Goal: Transaction & Acquisition: Purchase product/service

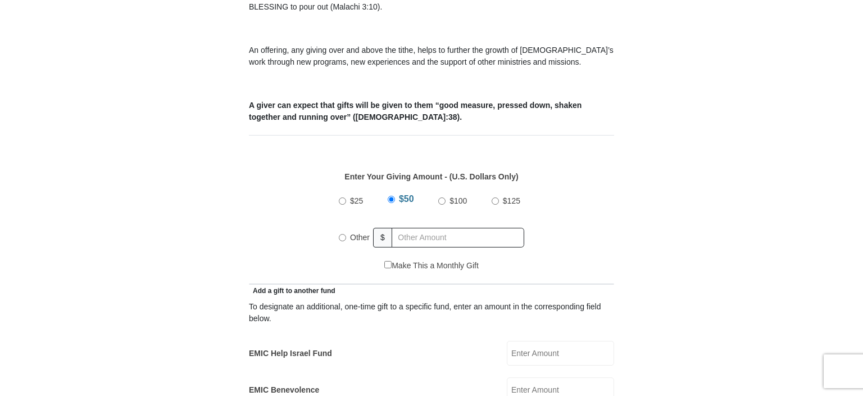
scroll to position [388, 0]
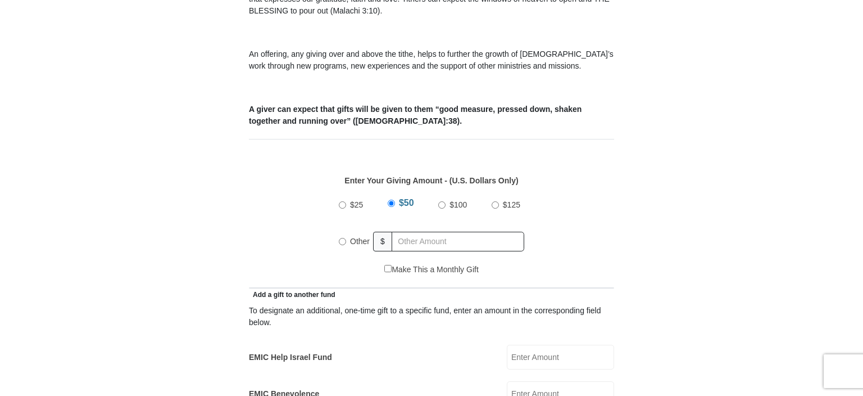
click at [342, 238] on input "Other" at bounding box center [342, 241] width 7 height 7
radio input "true"
click at [429, 232] on input "text" at bounding box center [460, 242] width 129 height 20
type input "135"
click at [533, 344] on input "EMIC Help Israel Fund" at bounding box center [560, 356] width 107 height 25
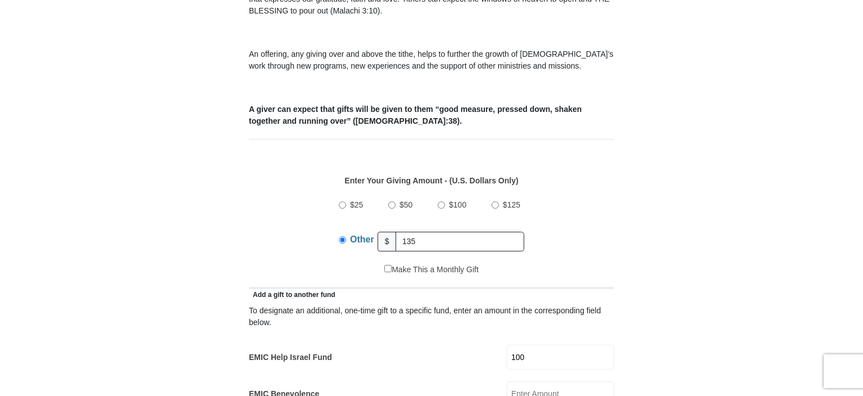
type input "100"
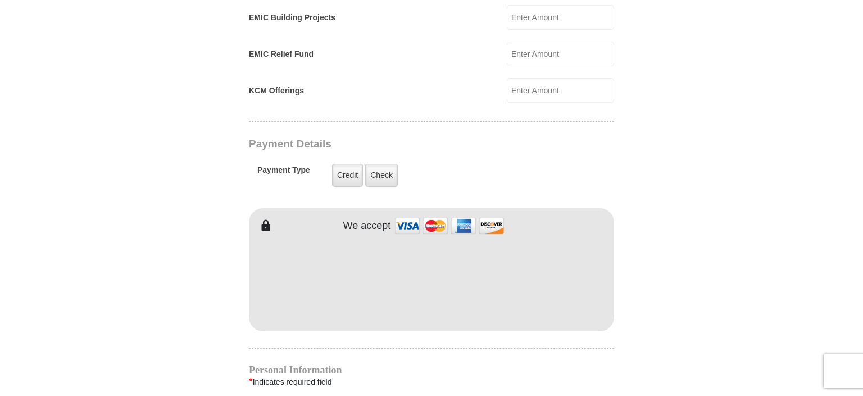
scroll to position [798, 0]
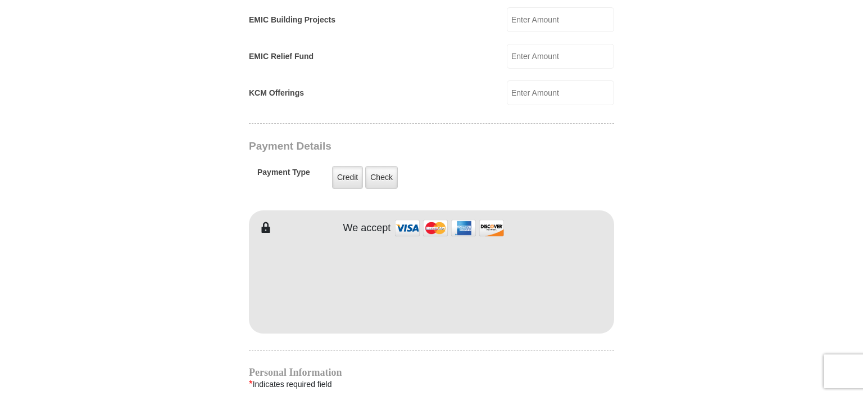
click at [726, 261] on form "[GEOGRAPHIC_DATA][DEMOGRAPHIC_DATA] Online Giving Because of gifts like yours, …" at bounding box center [431, 78] width 641 height 1662
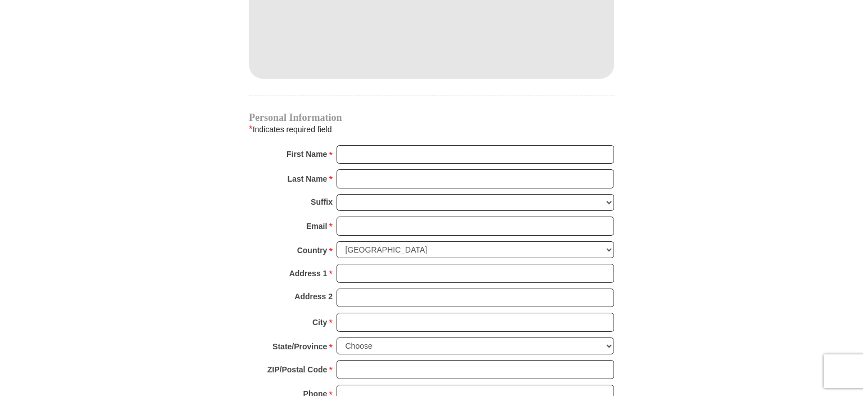
scroll to position [1040, 0]
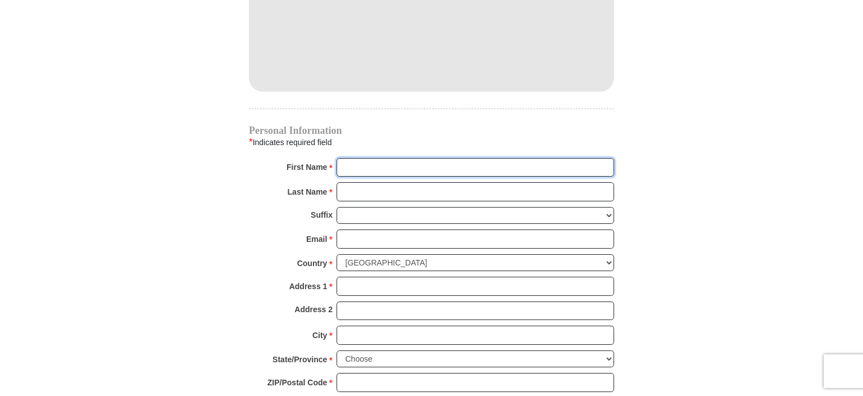
click at [364, 158] on input "First Name *" at bounding box center [476, 167] width 278 height 19
click at [379, 158] on input "[PERSON_NAME]" at bounding box center [476, 167] width 278 height 19
type input "[PERSON_NAME]"
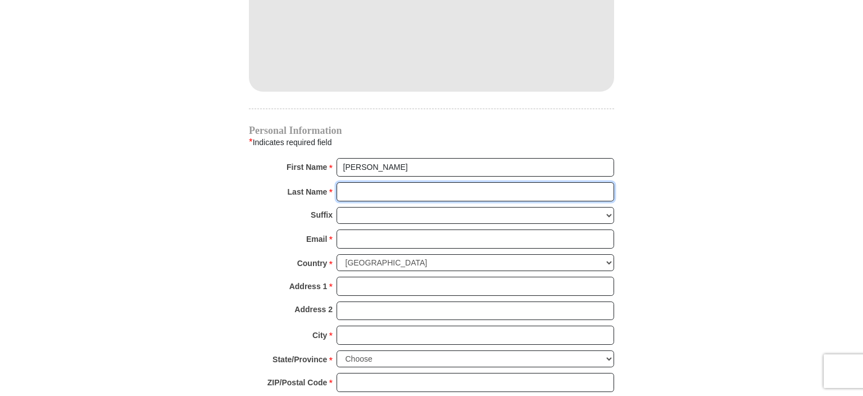
click at [369, 182] on input "Last Name *" at bounding box center [476, 191] width 278 height 19
click at [384, 182] on input "[PERSON_NAME]" at bounding box center [476, 191] width 278 height 19
type input "[PERSON_NAME]"
click at [337, 207] on select "[PERSON_NAME] I II III IV V VI" at bounding box center [476, 215] width 278 height 17
select select "Sr"
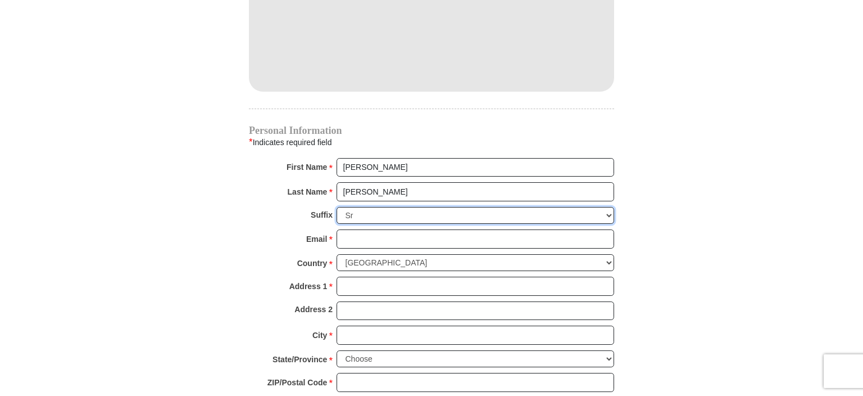
click option "Sr" at bounding box center [0, 0] width 0 height 0
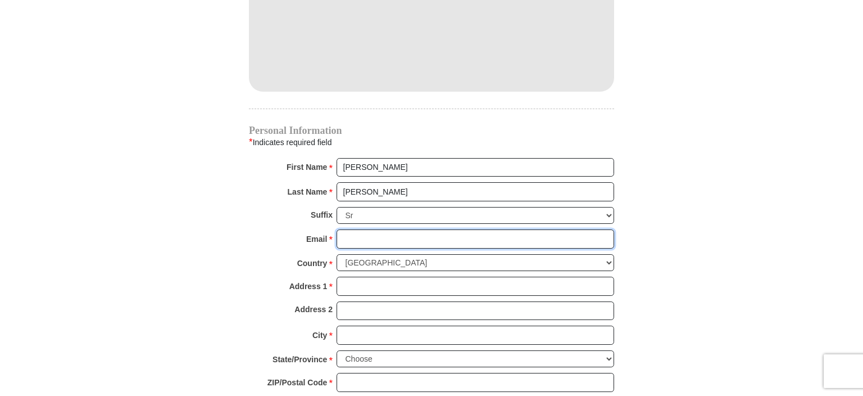
click at [355, 229] on input "Email *" at bounding box center [476, 238] width 278 height 19
type input "[EMAIL_ADDRESS][DOMAIN_NAME]"
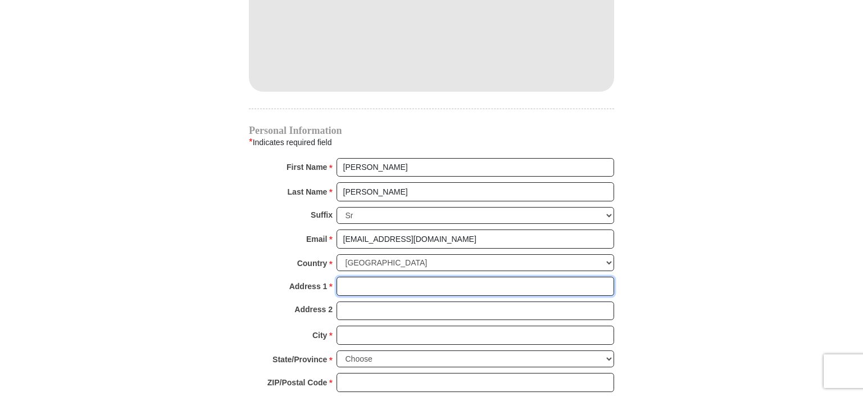
click at [393, 276] on input "Address 1 *" at bounding box center [476, 285] width 278 height 19
type input "PO BOX 118"
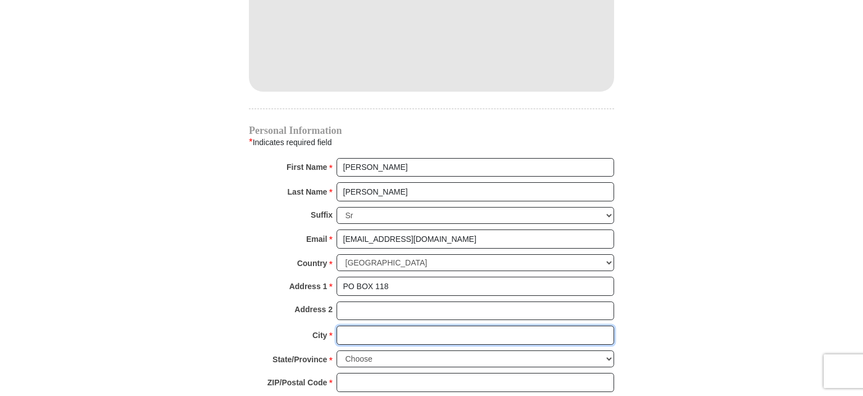
type input "[PERSON_NAME]"
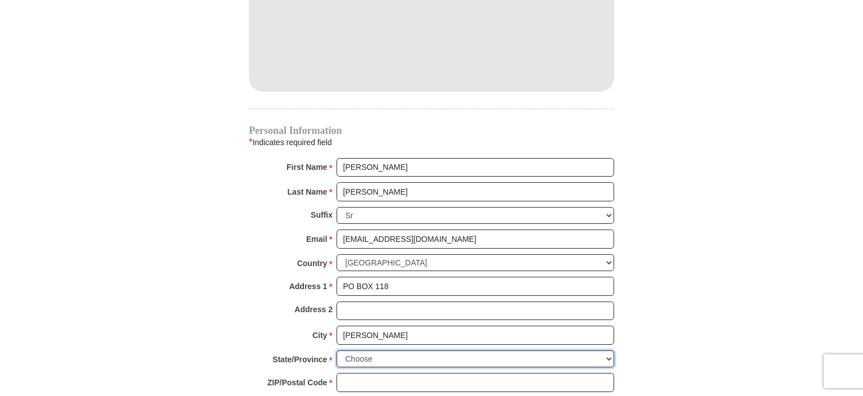
select select "WA"
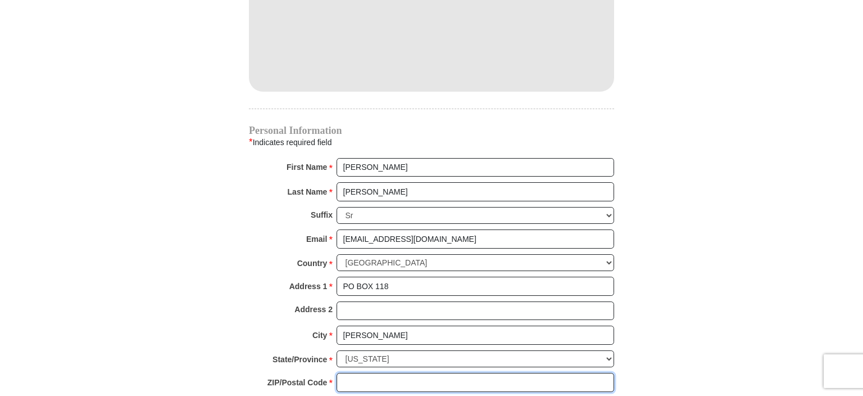
type input "98557"
type input "5093465116"
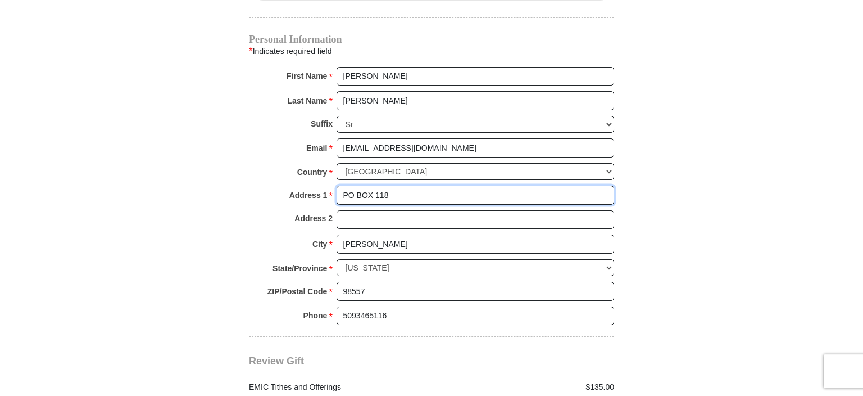
scroll to position [1126, 0]
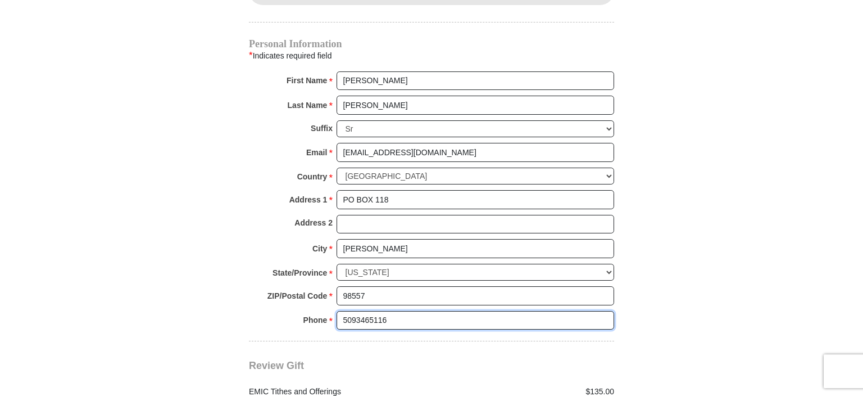
drag, startPoint x: 393, startPoint y: 297, endPoint x: 323, endPoint y: 293, distance: 69.8
click at [337, 311] on input "5093465116" at bounding box center [476, 320] width 278 height 19
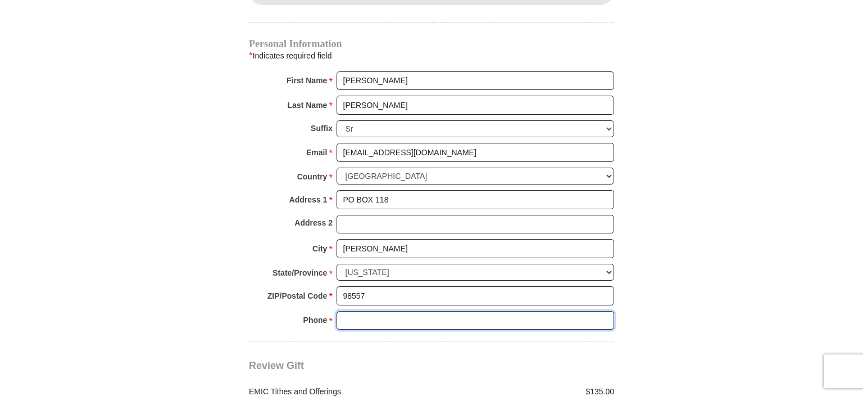
click at [367, 311] on input "Phone * *" at bounding box center [476, 320] width 278 height 19
type input "5093467938"
click at [443, 311] on div "Phone * * 5093467938 Please enter Phone Number Please enter Phone" at bounding box center [431, 323] width 365 height 25
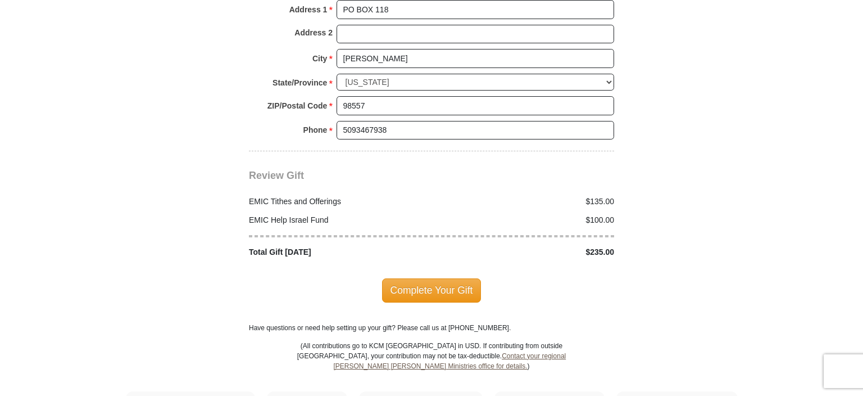
scroll to position [1311, 0]
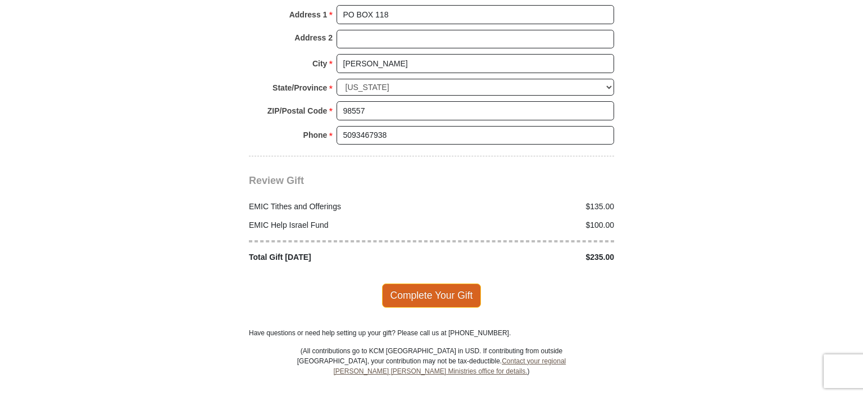
click at [436, 283] on span "Complete Your Gift" at bounding box center [431, 295] width 99 height 24
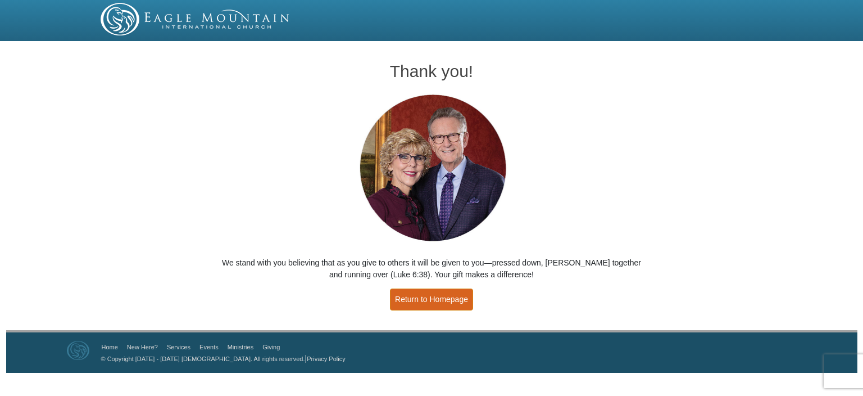
click at [449, 299] on link "Return to Homepage" at bounding box center [431, 299] width 83 height 22
